Goal: Obtain resource: Download file/media

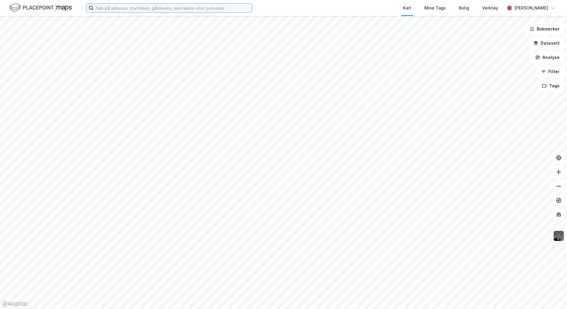
click at [177, 5] on input at bounding box center [172, 8] width 158 height 9
click at [268, 9] on div "29/29, volda Kart Mine Tags Bolig Verktøy Mia Sofie Hansen" at bounding box center [283, 8] width 567 height 16
click at [128, 11] on input "29/29, volda" at bounding box center [168, 8] width 151 height 9
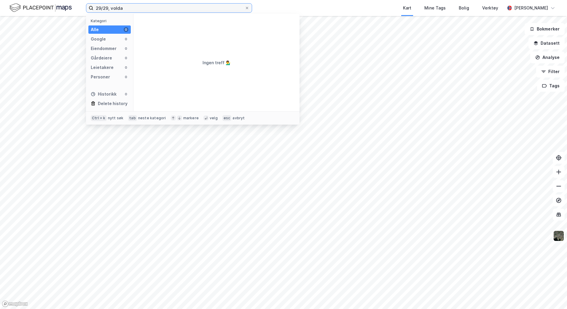
click at [127, 8] on input "29/29, volda" at bounding box center [168, 8] width 151 height 9
drag, startPoint x: 129, startPoint y: 9, endPoint x: 76, endPoint y: 3, distance: 53.7
click at [76, 3] on div "29/29, volda Kategori Alle 0 Google 0 Eiendommer 0 Gårdeiere 0 Leietakere 0 Per…" at bounding box center [283, 8] width 567 height 16
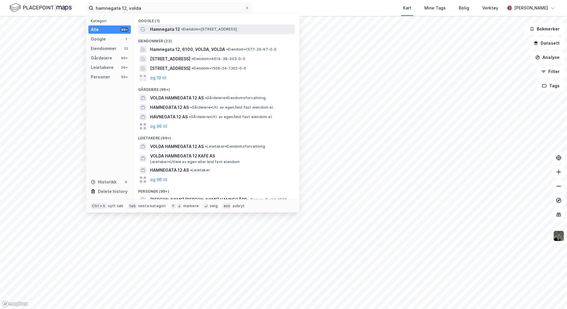
click at [191, 31] on span "• Eiendom • Hamnegata 12, 6100 Volda" at bounding box center [209, 29] width 56 height 5
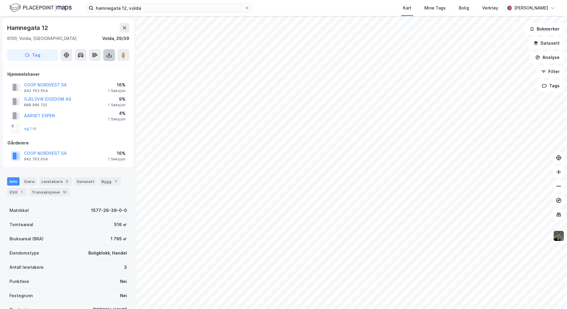
click at [109, 54] on icon at bounding box center [109, 55] width 6 height 6
click at [87, 65] on div "Last ned grunnbok" at bounding box center [80, 67] width 34 height 5
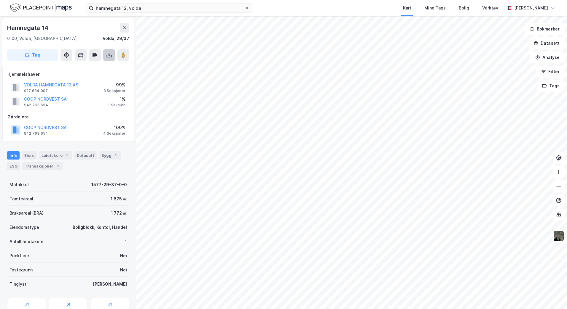
click at [110, 52] on button at bounding box center [109, 55] width 12 height 12
click at [95, 67] on div "Last ned grunnbok" at bounding box center [80, 67] width 34 height 5
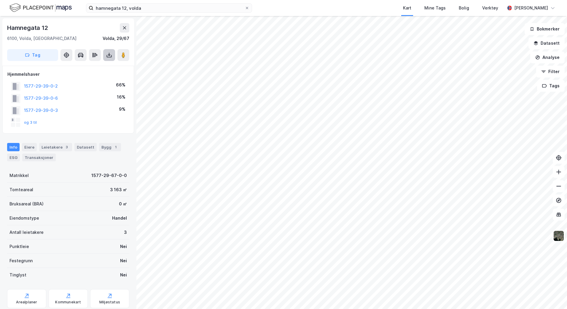
click at [112, 58] on button at bounding box center [109, 55] width 12 height 12
click at [97, 68] on div "Last ned grunnbok" at bounding box center [80, 67] width 34 height 5
click at [81, 69] on div "Last ned grunnbok" at bounding box center [80, 67] width 34 height 5
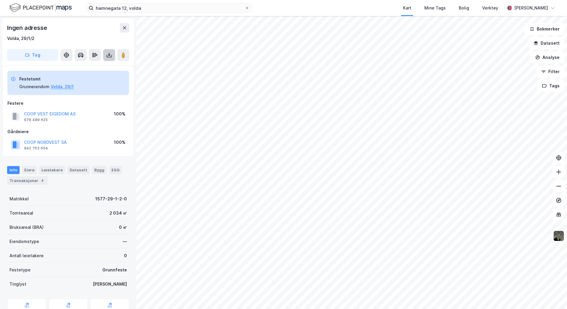
click at [110, 52] on icon at bounding box center [109, 55] width 6 height 6
click at [96, 66] on div "Last ned grunnbok" at bounding box center [80, 67] width 34 height 5
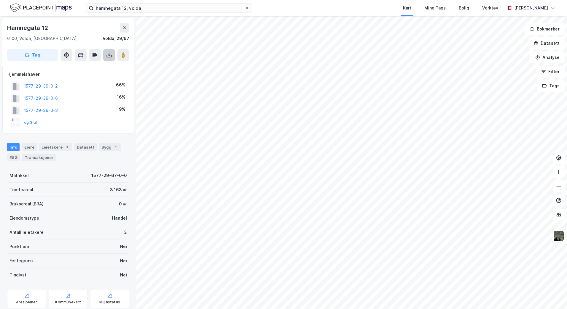
click at [113, 57] on button at bounding box center [109, 55] width 12 height 12
click at [100, 65] on div "Last ned grunnbok" at bounding box center [83, 66] width 63 height 9
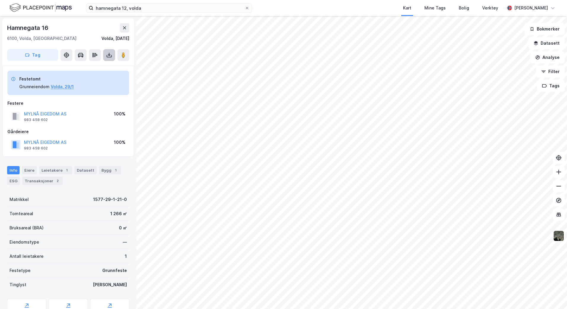
click at [111, 59] on button at bounding box center [109, 55] width 12 height 12
click at [91, 66] on div "Last ned grunnbok" at bounding box center [80, 67] width 34 height 5
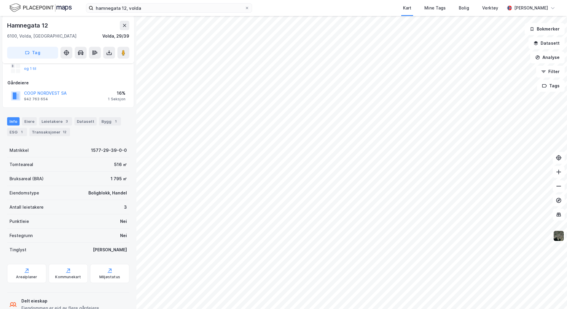
scroll to position [101, 0]
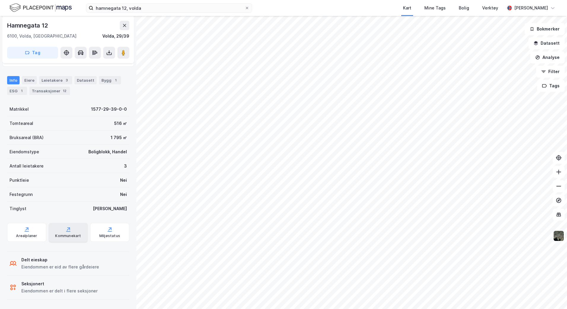
click at [66, 232] on icon at bounding box center [68, 230] width 6 height 6
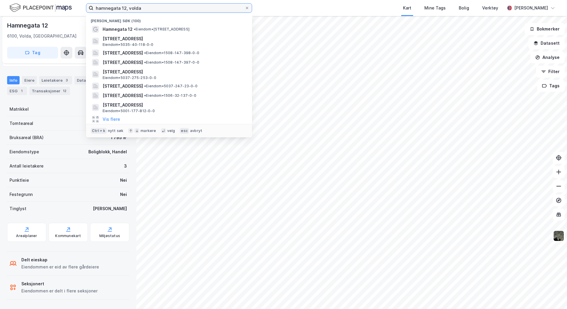
drag, startPoint x: 149, startPoint y: 5, endPoint x: 83, endPoint y: 3, distance: 65.8
click at [83, 3] on div "hamnegata 12, volda Nylige søk (100) Hamnegata 12 • Eiendom • Hamnegata 12, 610…" at bounding box center [283, 8] width 567 height 16
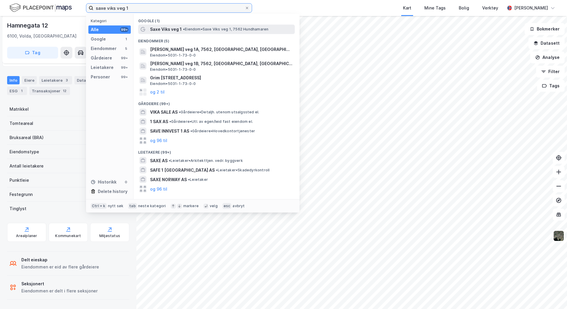
type input "saxe viks veg 1"
click at [214, 30] on span "• Eiendom • Saxe Viks veg 1, 7562 Hundhamaren" at bounding box center [225, 29] width 85 height 5
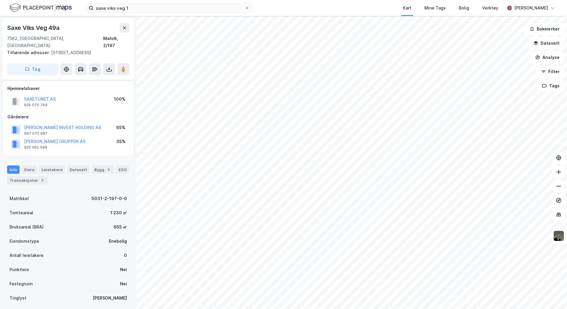
scroll to position [41, 0]
